Goal: Information Seeking & Learning: Learn about a topic

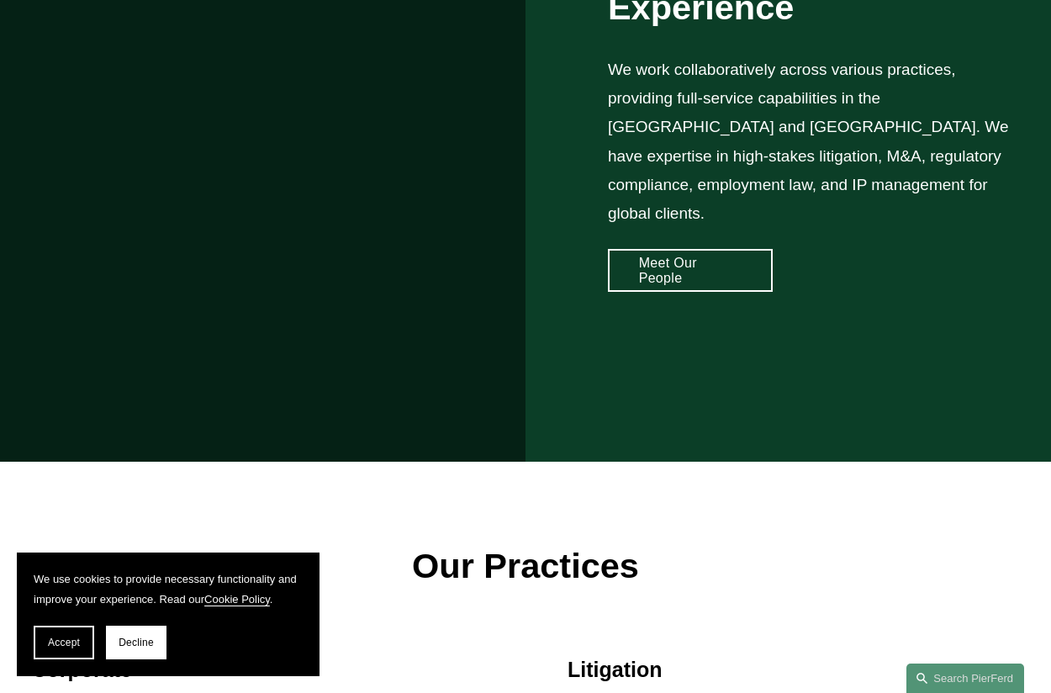
scroll to position [1449, 0]
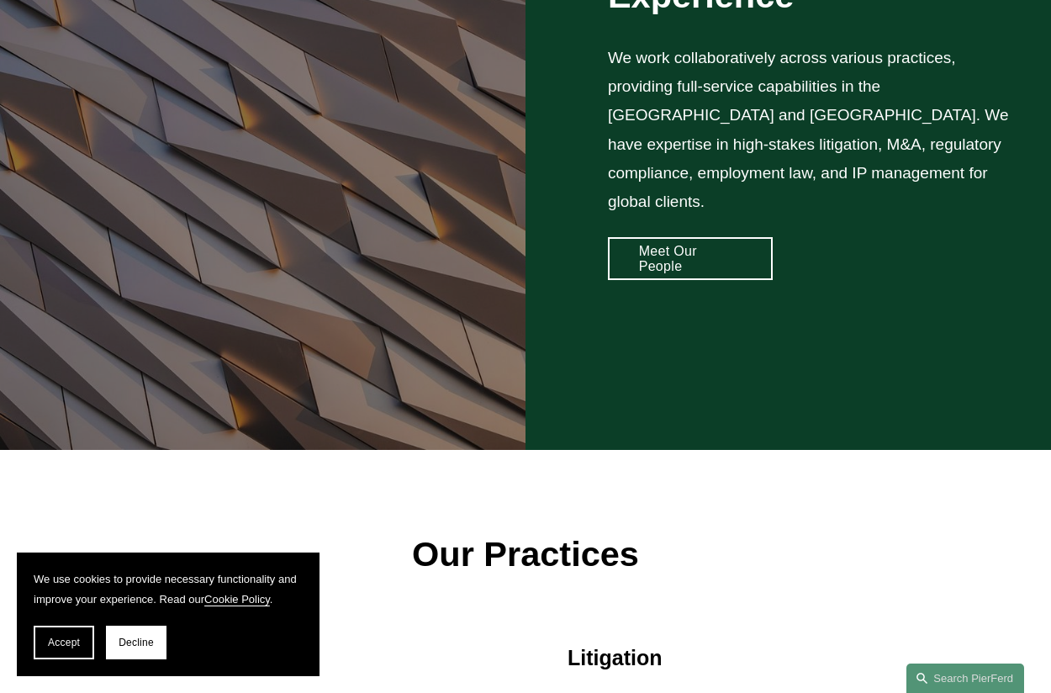
click at [713, 258] on div "Comprehensive Experience We work collaboratively across various practices, prov…" at bounding box center [525, 106] width 1051 height 688
click at [713, 237] on link "Meet Our People" at bounding box center [690, 258] width 165 height 43
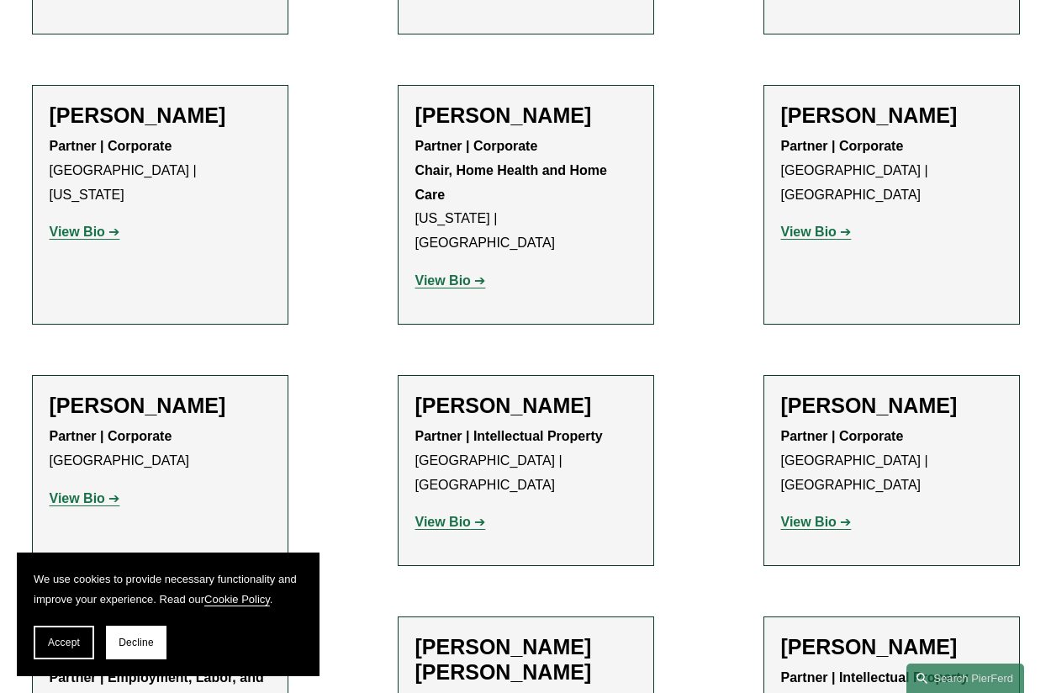
scroll to position [1347, 0]
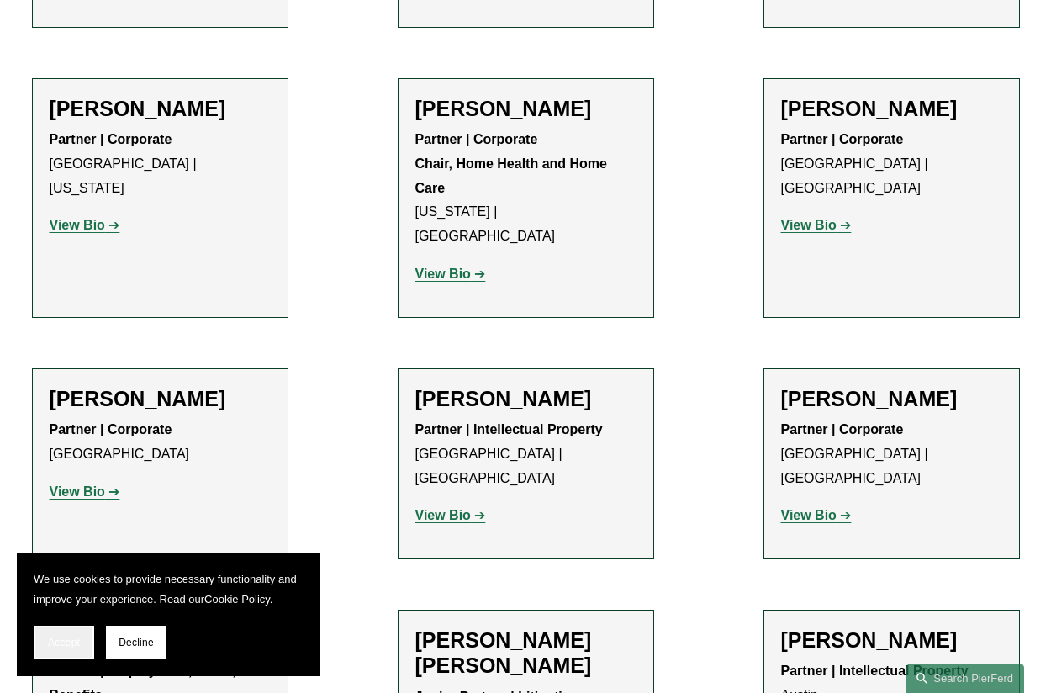
click at [55, 646] on span "Accept" at bounding box center [64, 642] width 32 height 12
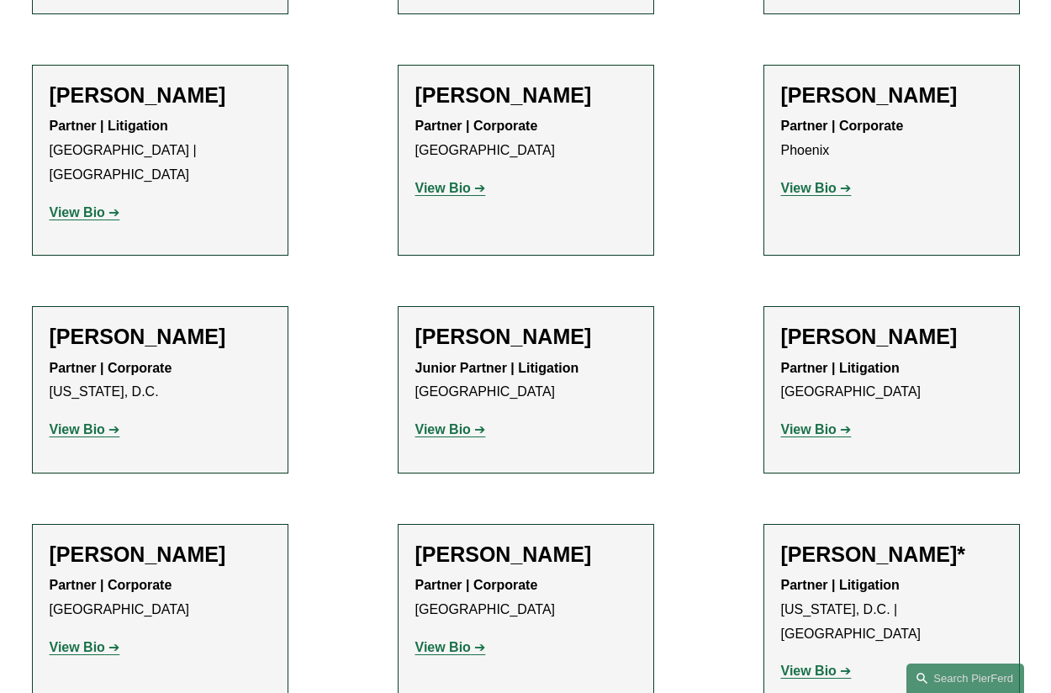
scroll to position [7877, 0]
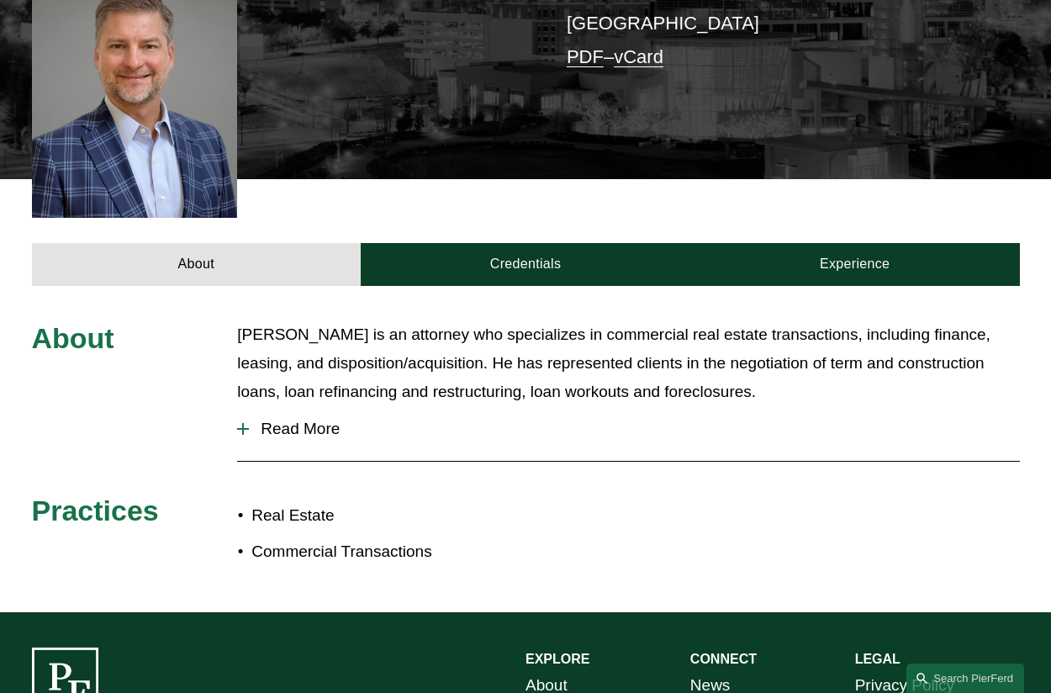
scroll to position [446, 0]
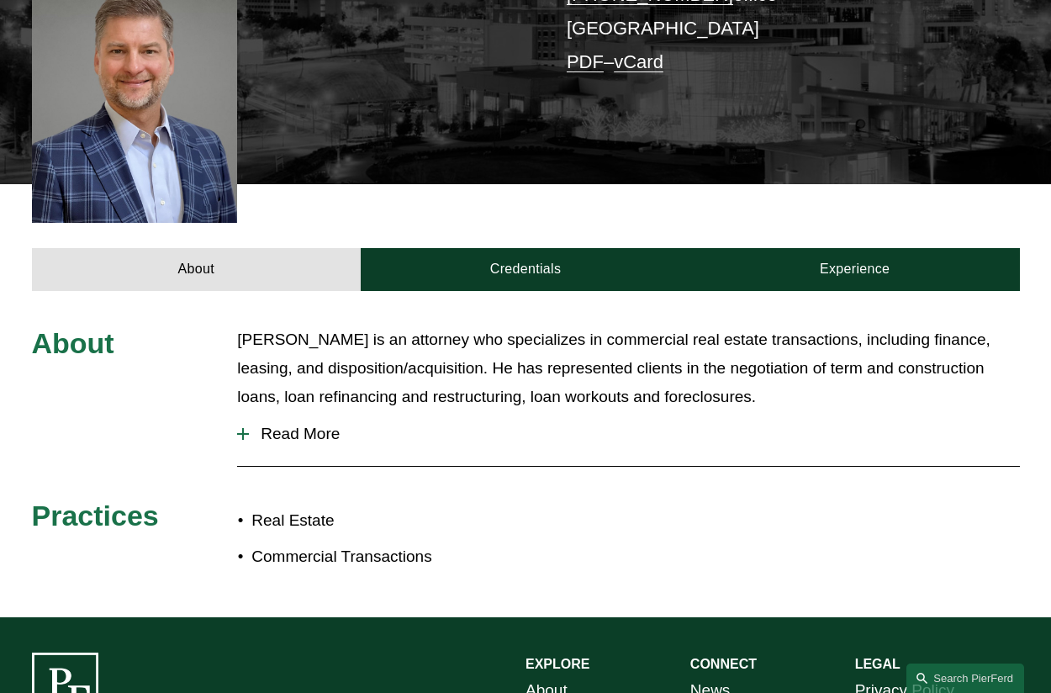
click at [288, 425] on span "Read More" at bounding box center [634, 434] width 770 height 18
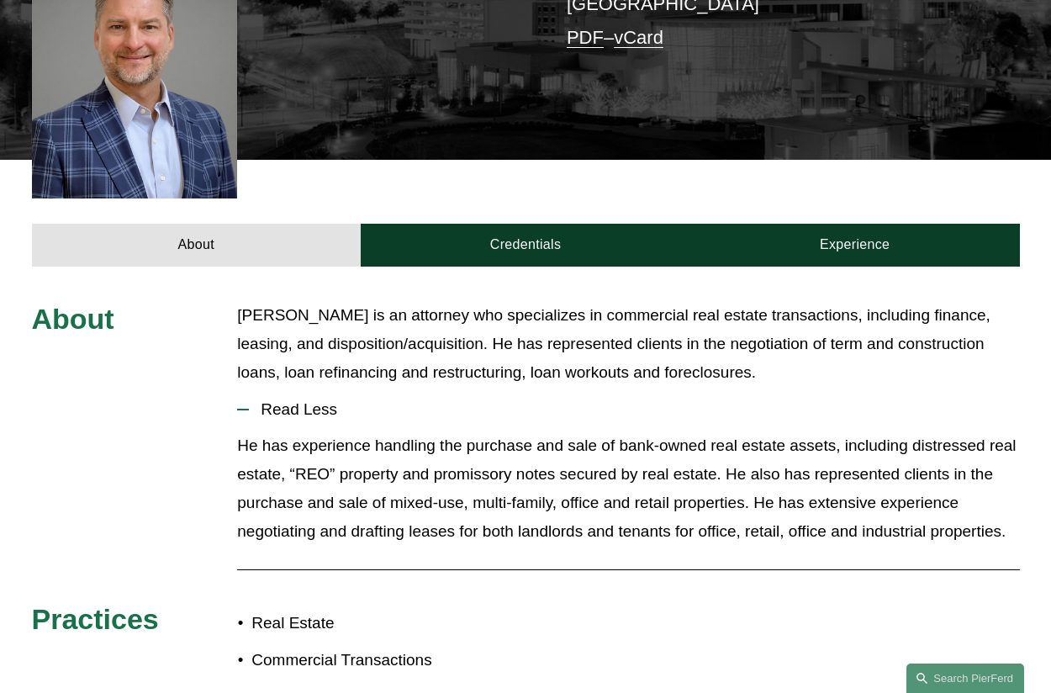
scroll to position [398, 0]
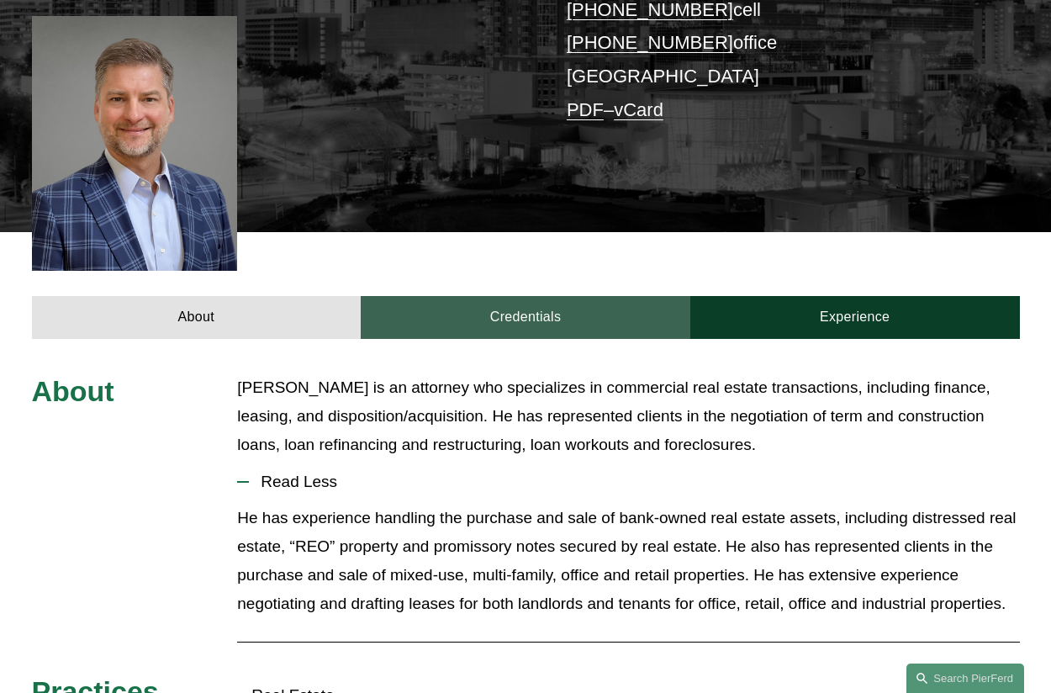
click at [562, 296] on link "Credentials" at bounding box center [526, 317] width 330 height 43
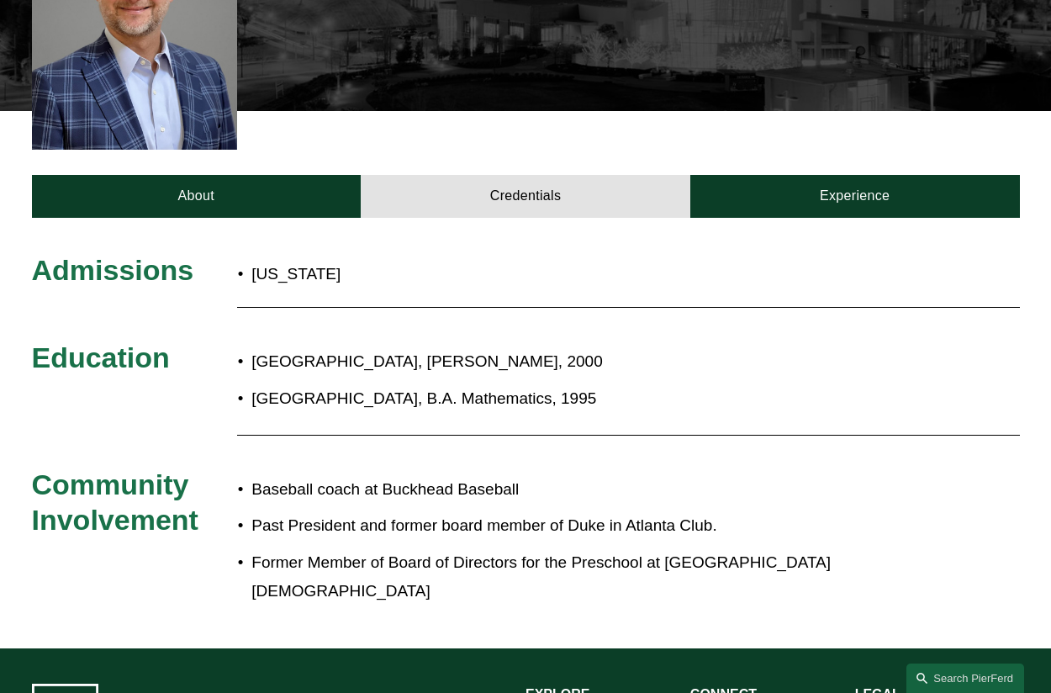
scroll to position [523, 0]
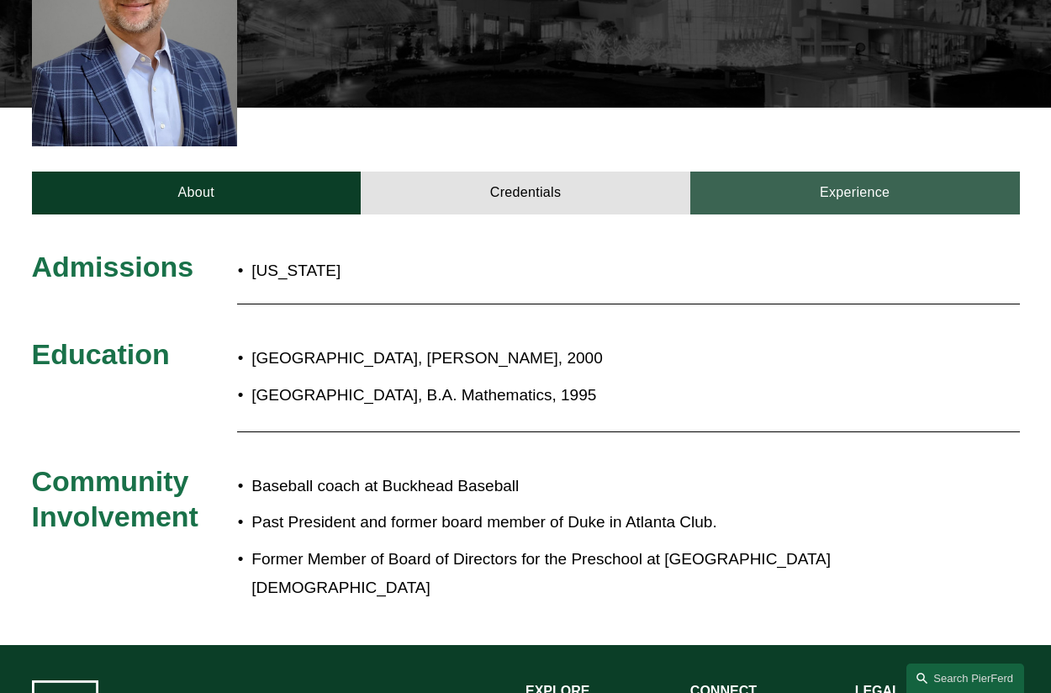
click at [789, 172] on link "Experience" at bounding box center [855, 193] width 330 height 43
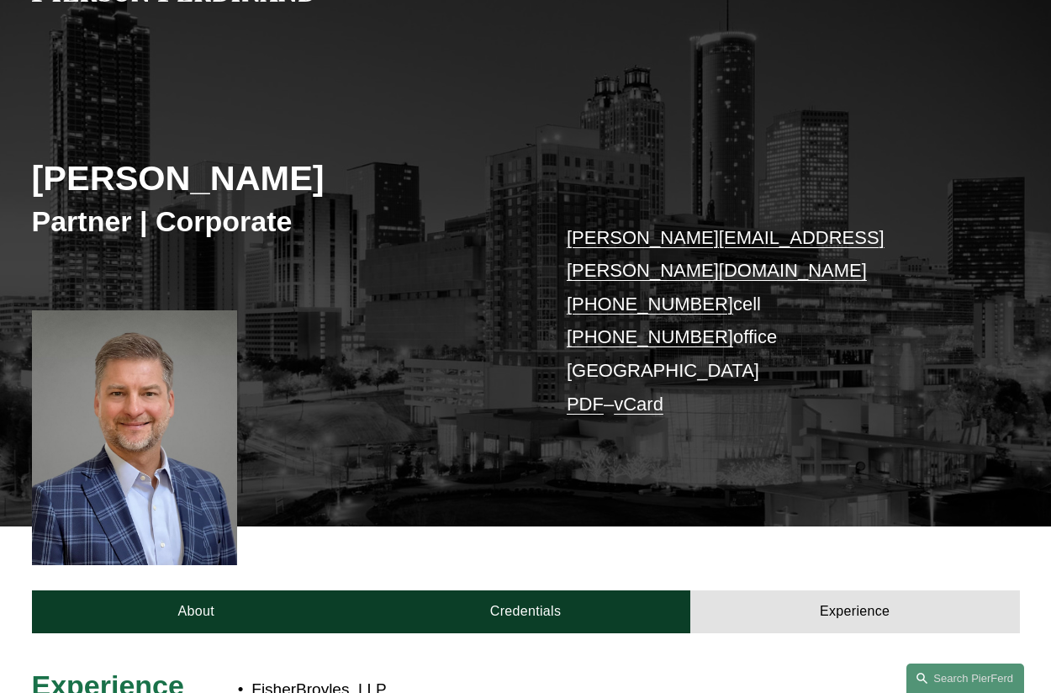
scroll to position [0, 0]
